Goal: Information Seeking & Learning: Find specific fact

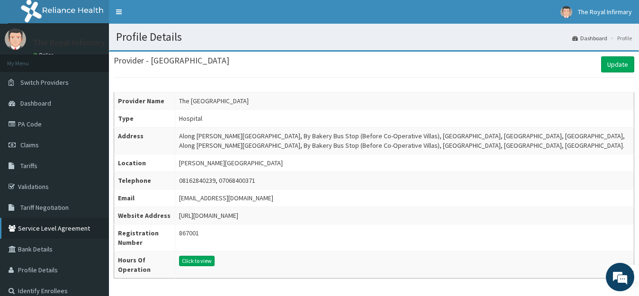
click at [39, 196] on ul "My Menu Switch Providers Dashboard PA Code Claims Tariffs Validations Tariff Ne…" at bounding box center [54, 177] width 109 height 247
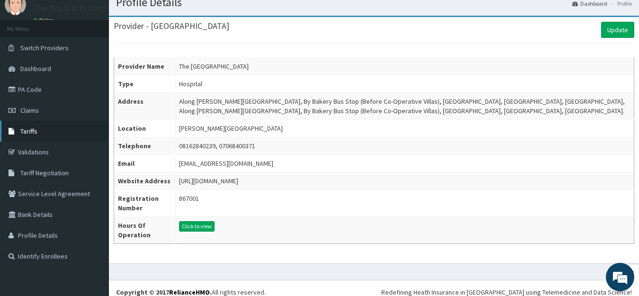
click at [44, 134] on link "Tariffs" at bounding box center [54, 131] width 109 height 21
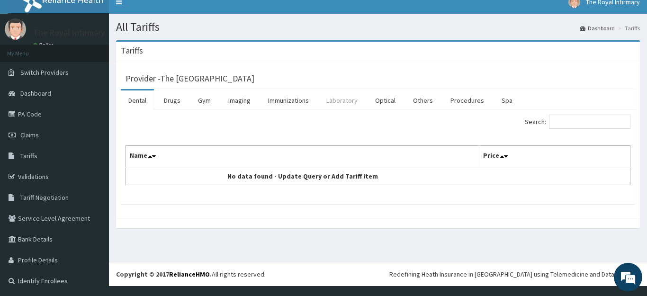
click at [355, 109] on link "Laboratory" at bounding box center [342, 100] width 46 height 20
click at [355, 105] on link "Laboratory" at bounding box center [342, 100] width 46 height 20
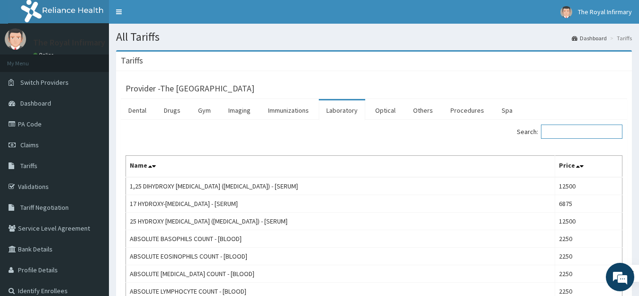
click at [591, 130] on input "Search:" at bounding box center [581, 132] width 81 height 14
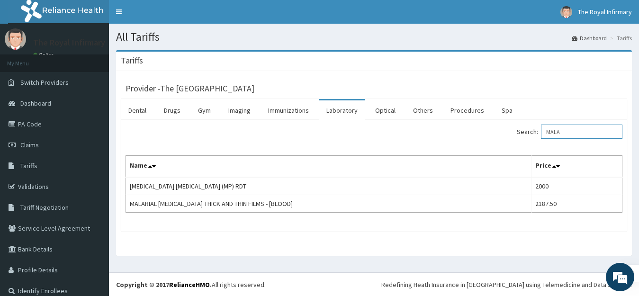
click at [560, 134] on input "MALA" at bounding box center [581, 132] width 81 height 14
type input "M"
type input "AMO"
click at [180, 116] on link "Drugs" at bounding box center [172, 110] width 32 height 20
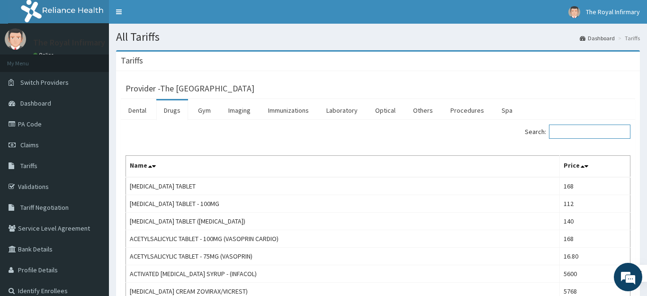
drag, startPoint x: 581, startPoint y: 137, endPoint x: 589, endPoint y: 133, distance: 8.7
click at [589, 133] on input "Search:" at bounding box center [589, 132] width 81 height 14
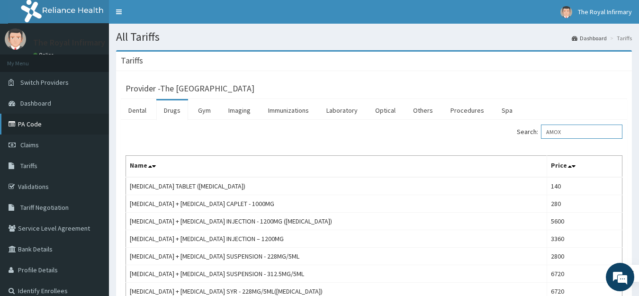
type input "AMOX"
click at [35, 117] on link "PA Code" at bounding box center [54, 124] width 109 height 21
